Goal: Task Accomplishment & Management: Use online tool/utility

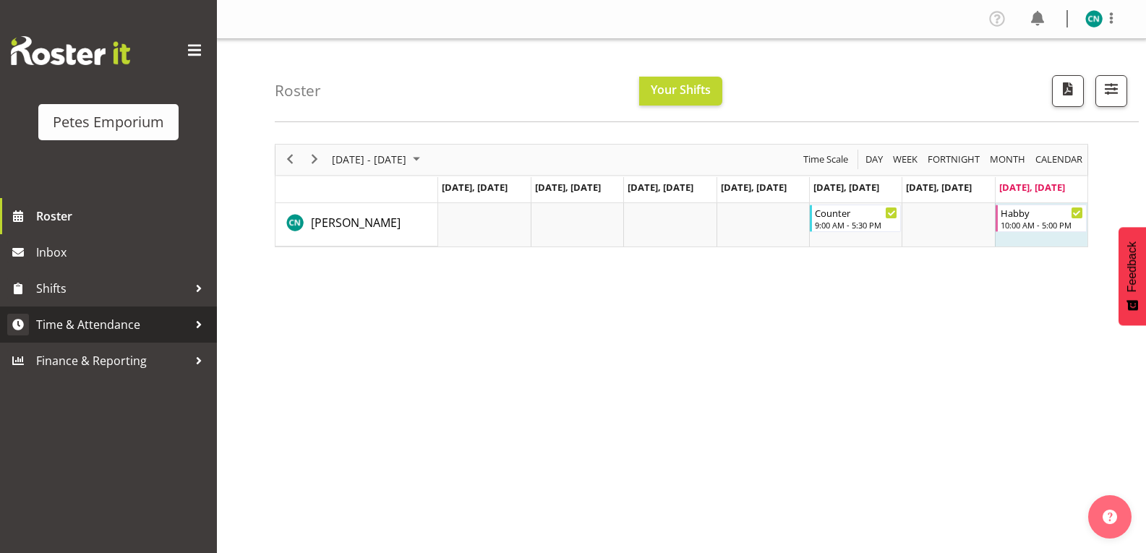
click at [132, 340] on link "Time & Attendance" at bounding box center [108, 324] width 217 height 36
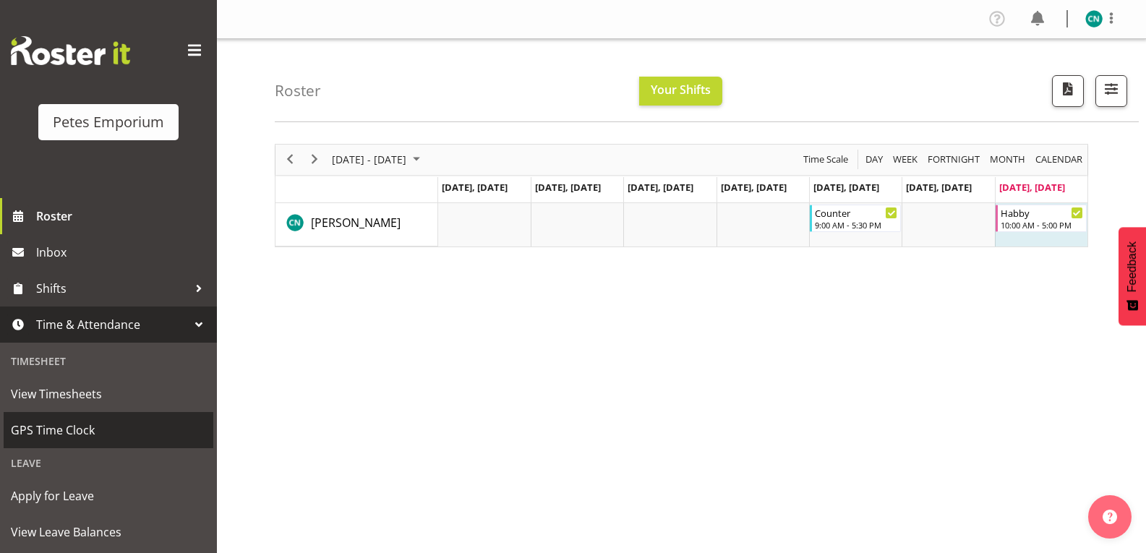
click at [74, 425] on span "GPS Time Clock" at bounding box center [108, 430] width 195 height 22
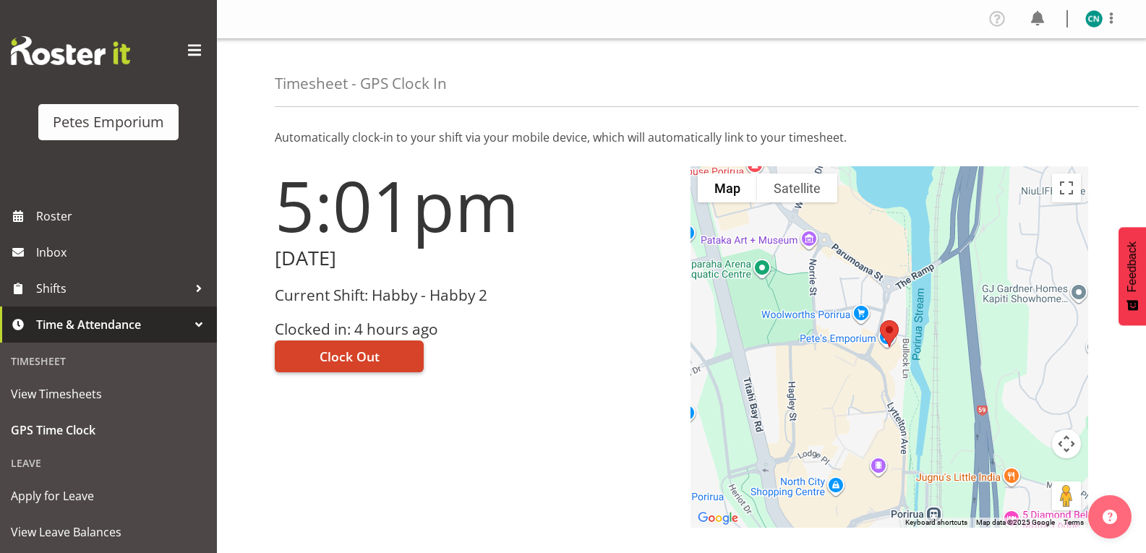
click at [346, 353] on span "Clock Out" at bounding box center [349, 356] width 60 height 19
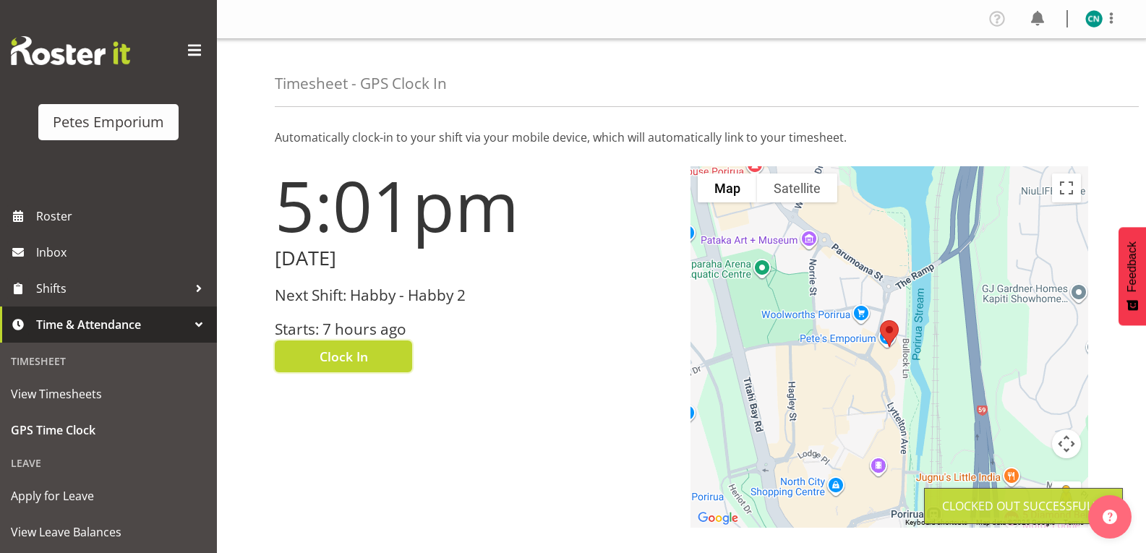
click at [1094, 14] on img at bounding box center [1093, 18] width 17 height 17
click at [1004, 69] on link "Log Out" at bounding box center [1050, 76] width 139 height 26
